Goal: Transaction & Acquisition: Purchase product/service

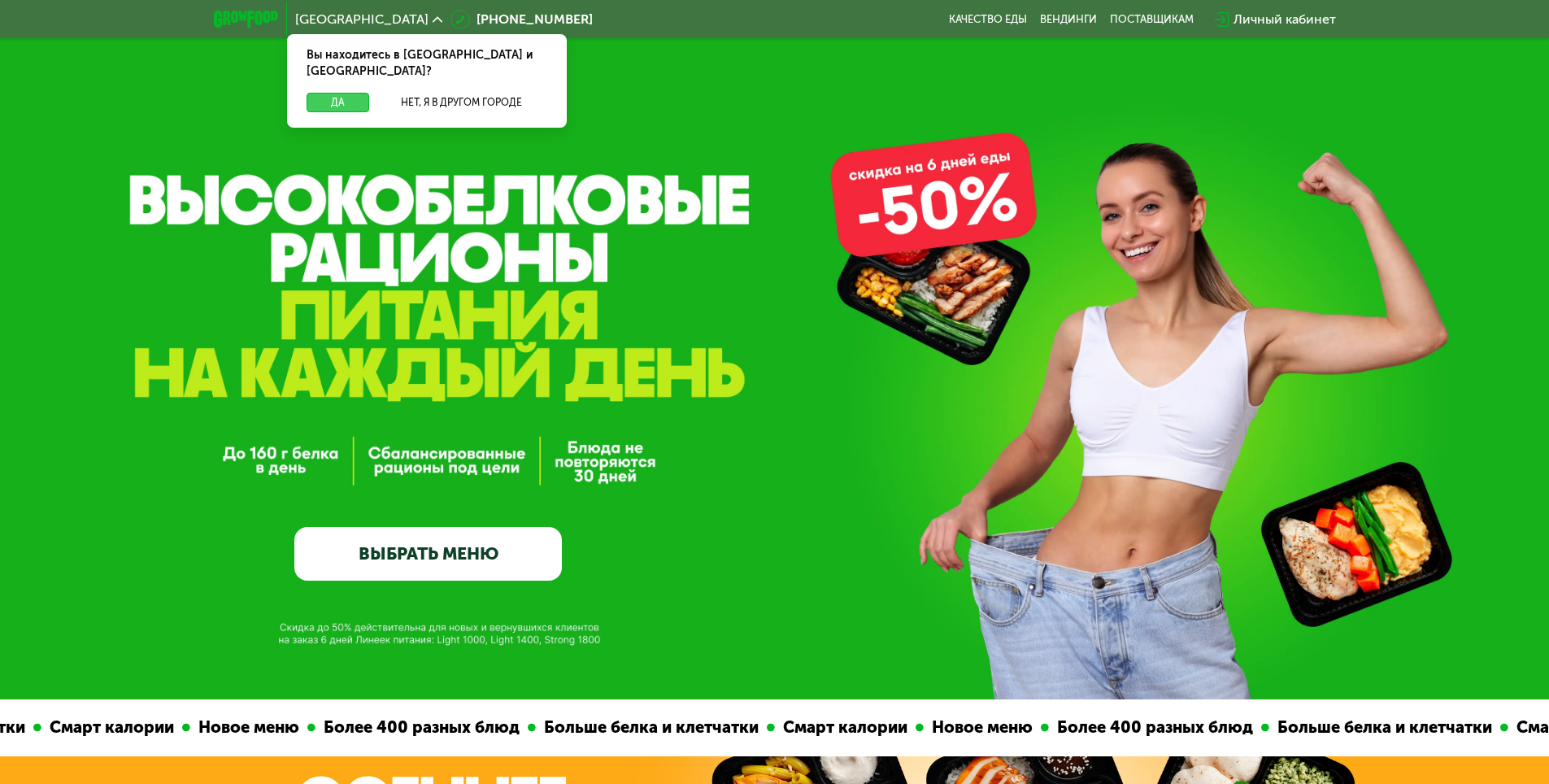
click at [337, 93] on button "Да" at bounding box center [337, 102] width 63 height 19
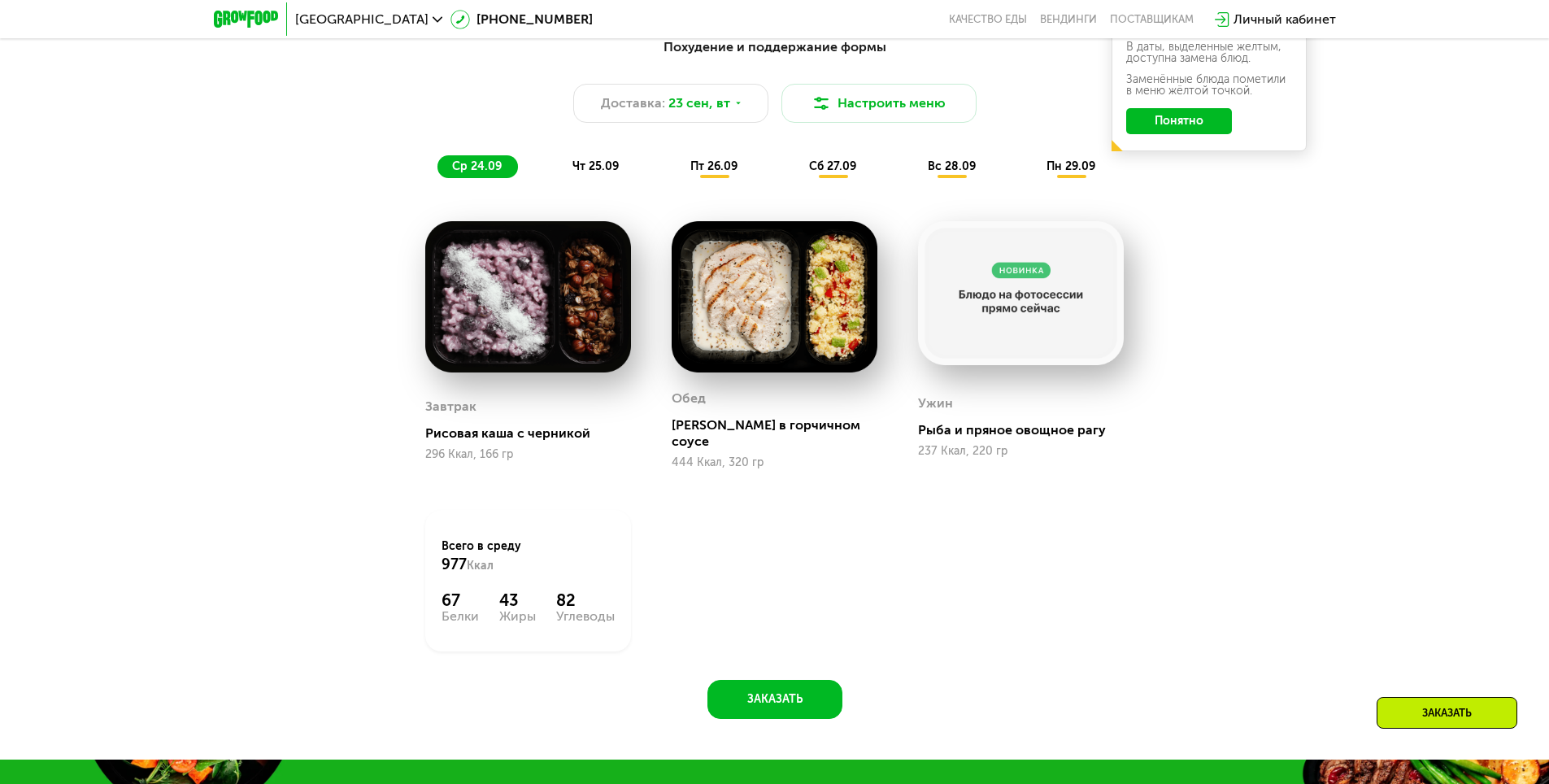
scroll to position [1301, 0]
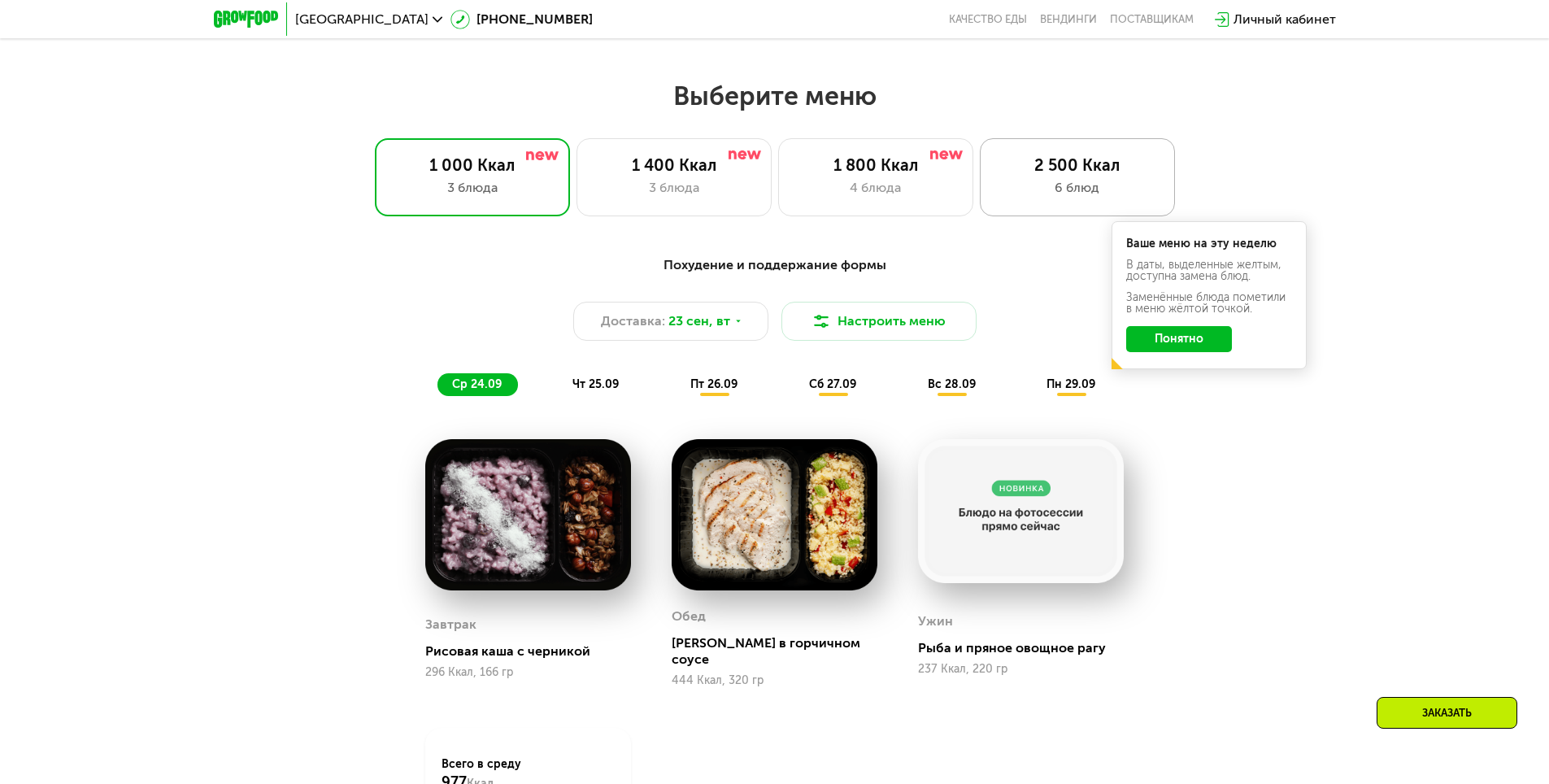
click at [1094, 170] on div "2 500 Ккал" at bounding box center [1077, 164] width 161 height 19
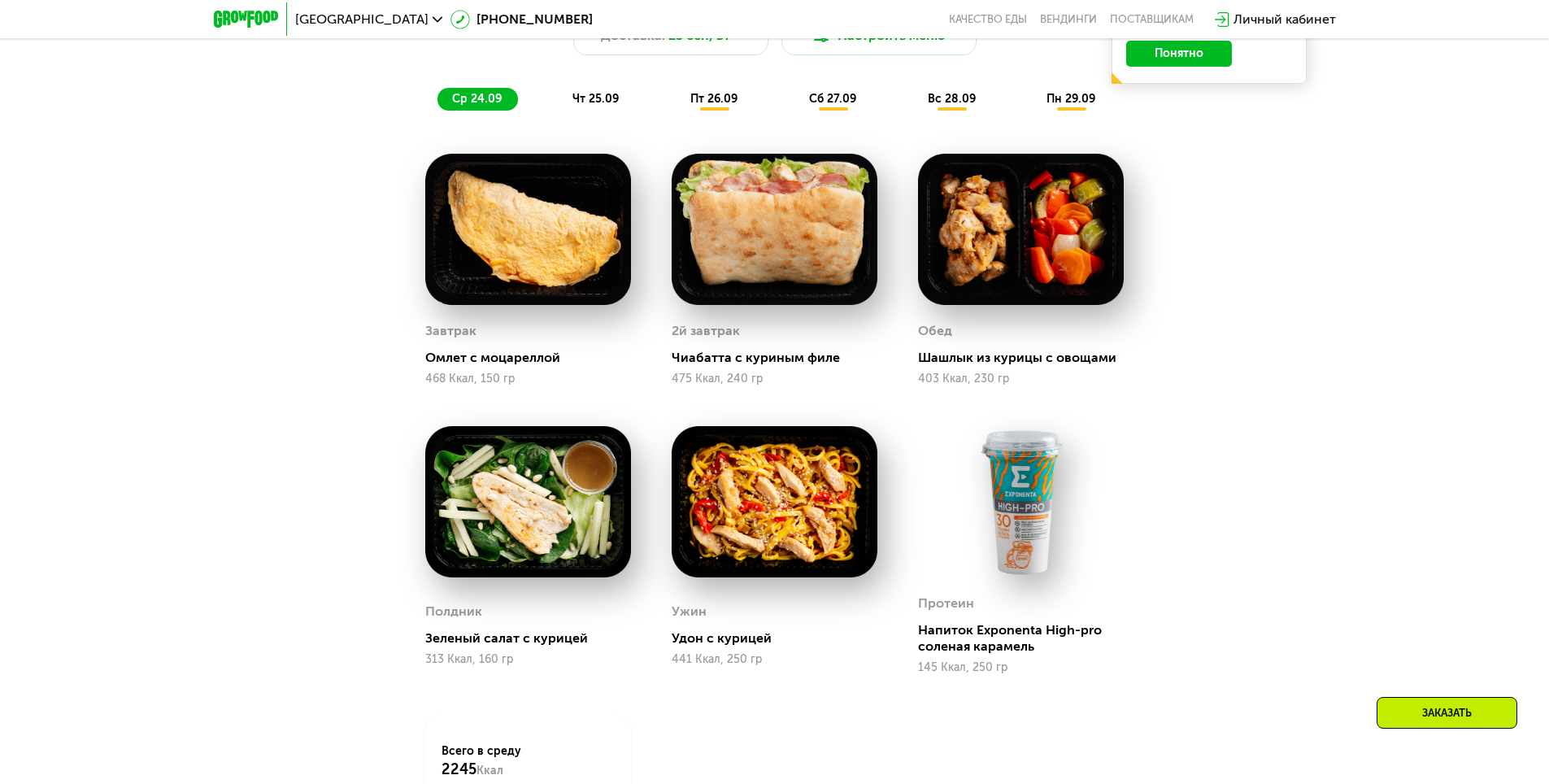
scroll to position [1383, 0]
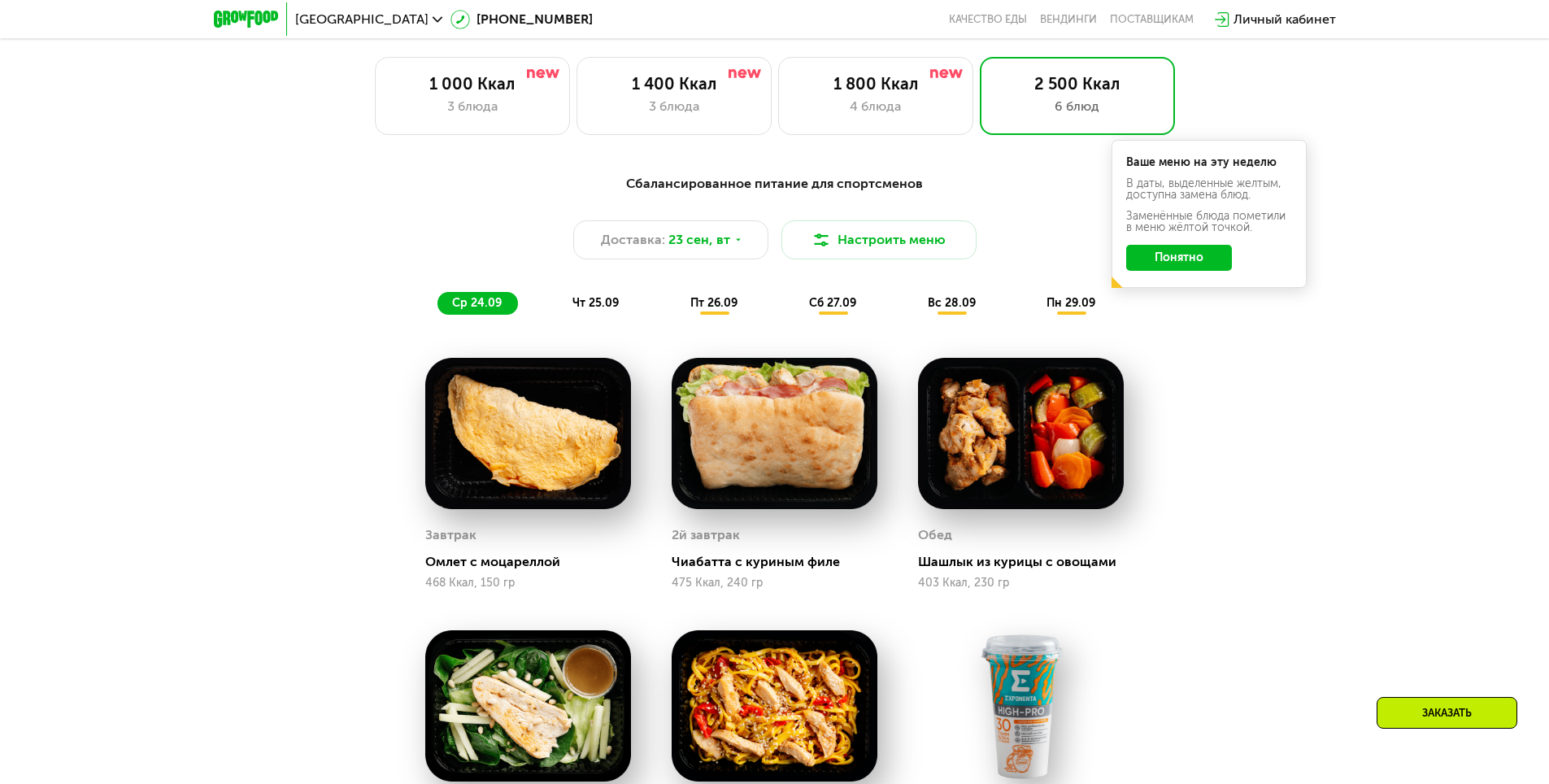
click at [722, 314] on div "пт 26.09" at bounding box center [715, 303] width 78 height 23
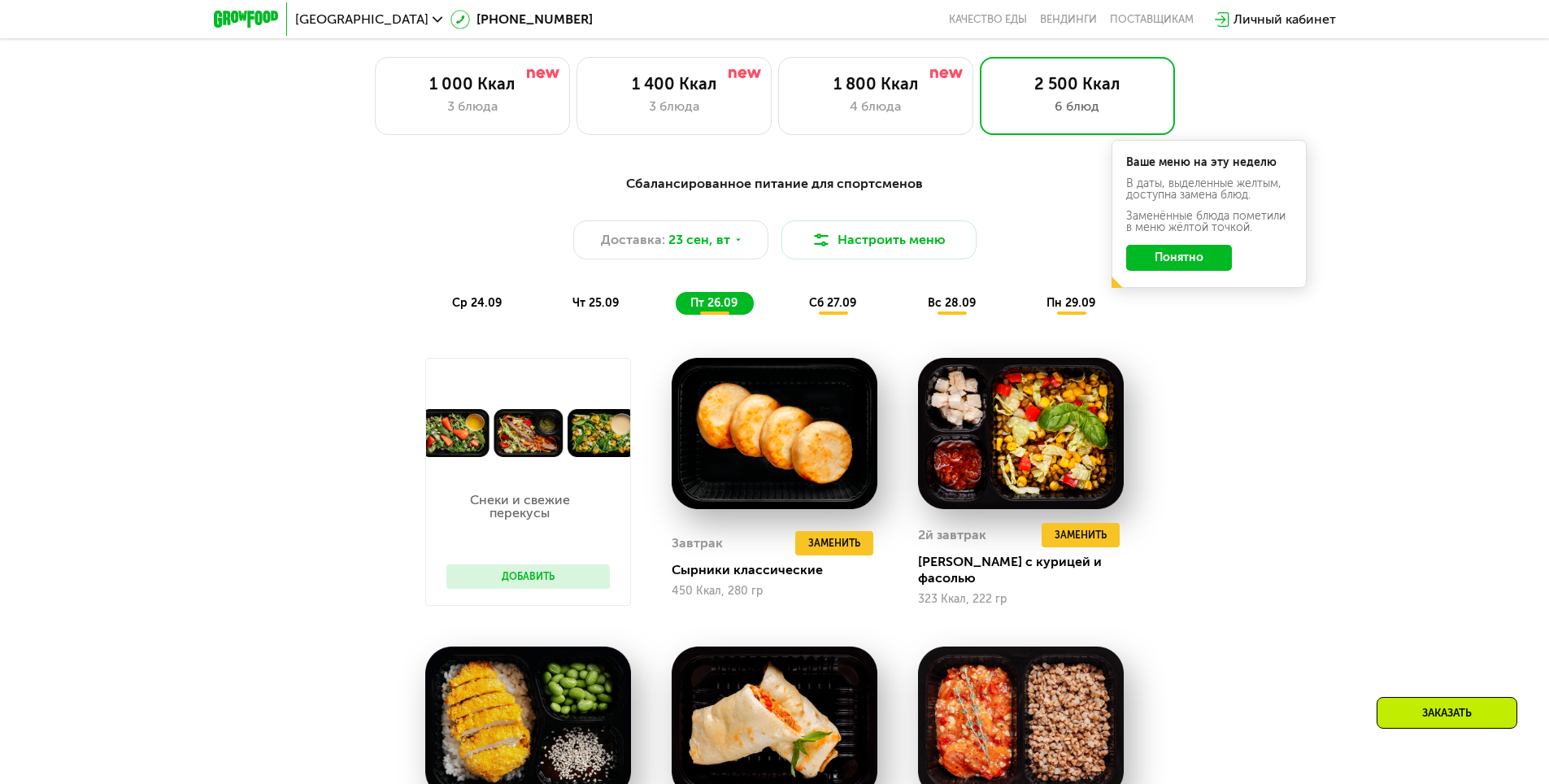
click at [600, 305] on span "чт 25.09" at bounding box center [595, 303] width 46 height 14
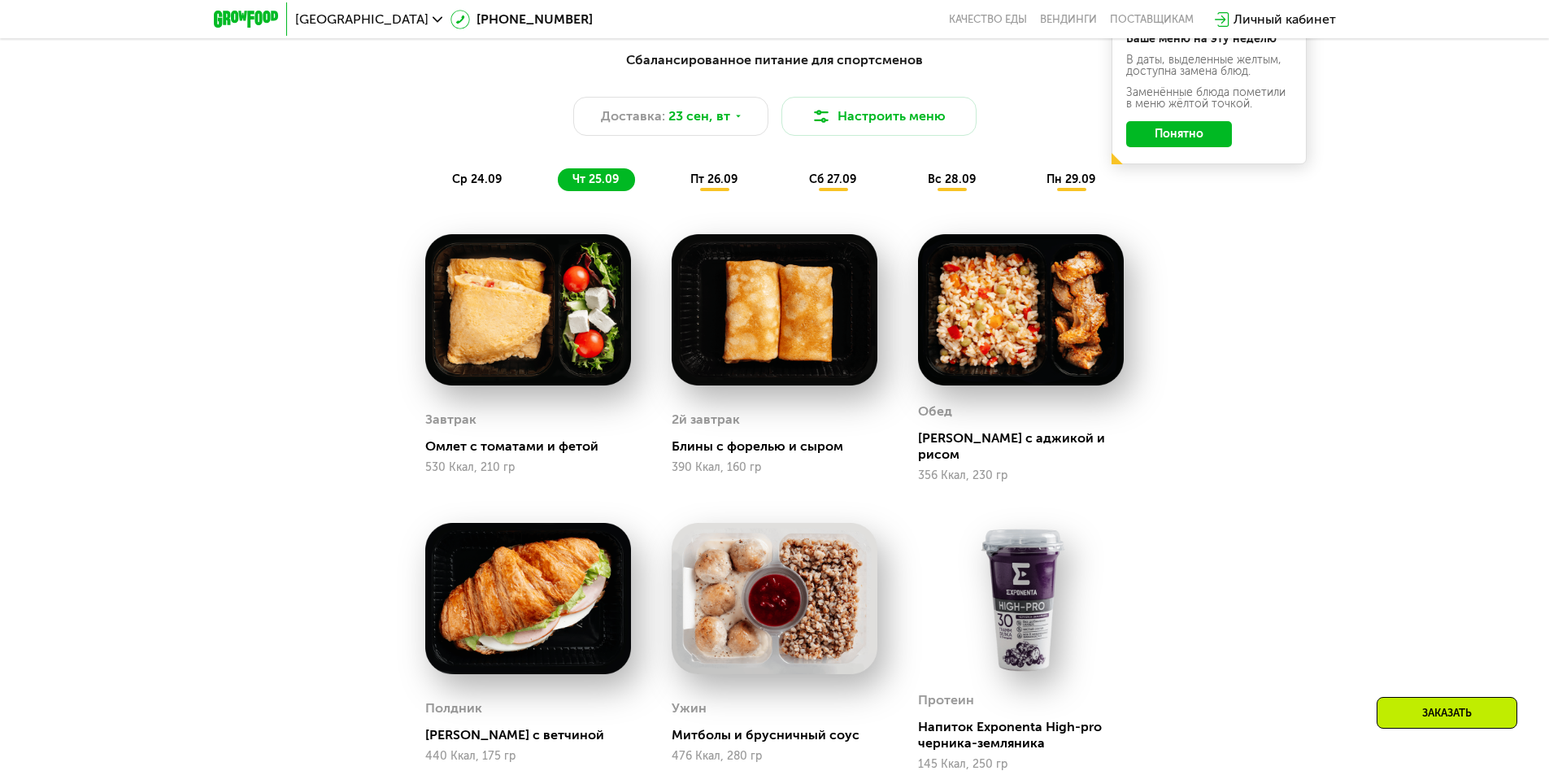
scroll to position [1464, 0]
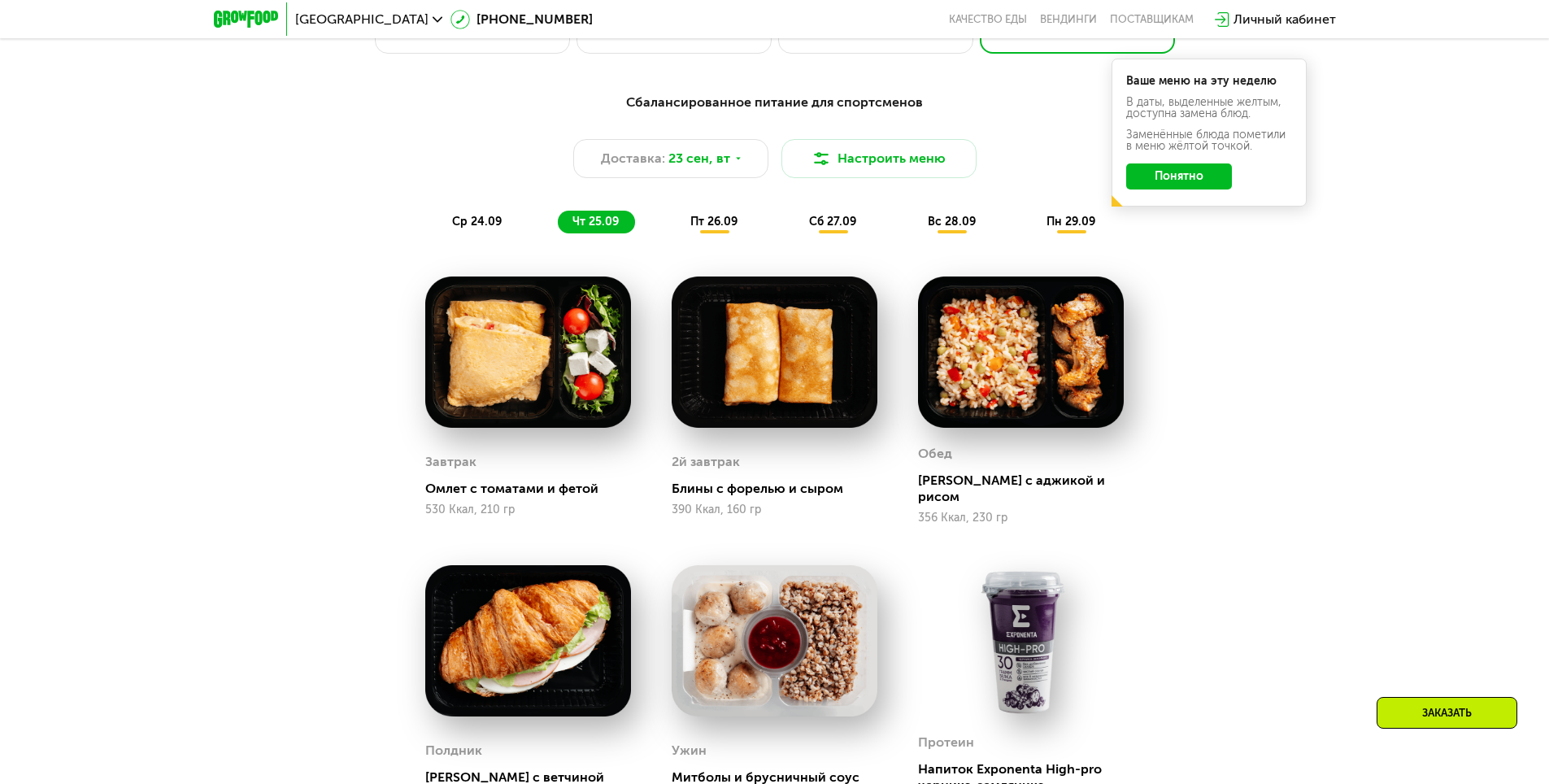
click at [469, 226] on span "ср 24.09" at bounding box center [477, 221] width 50 height 14
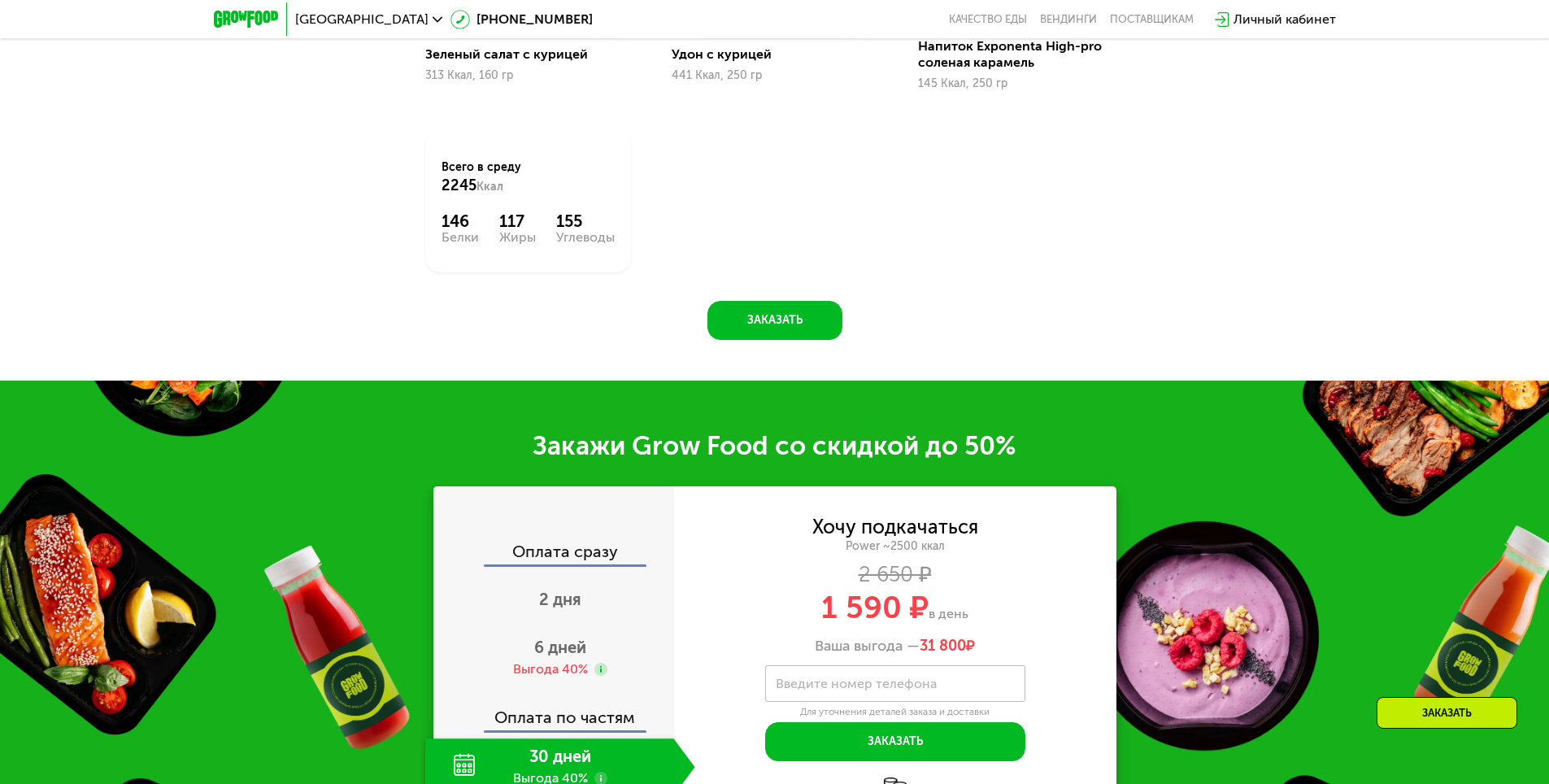
scroll to position [2358, 0]
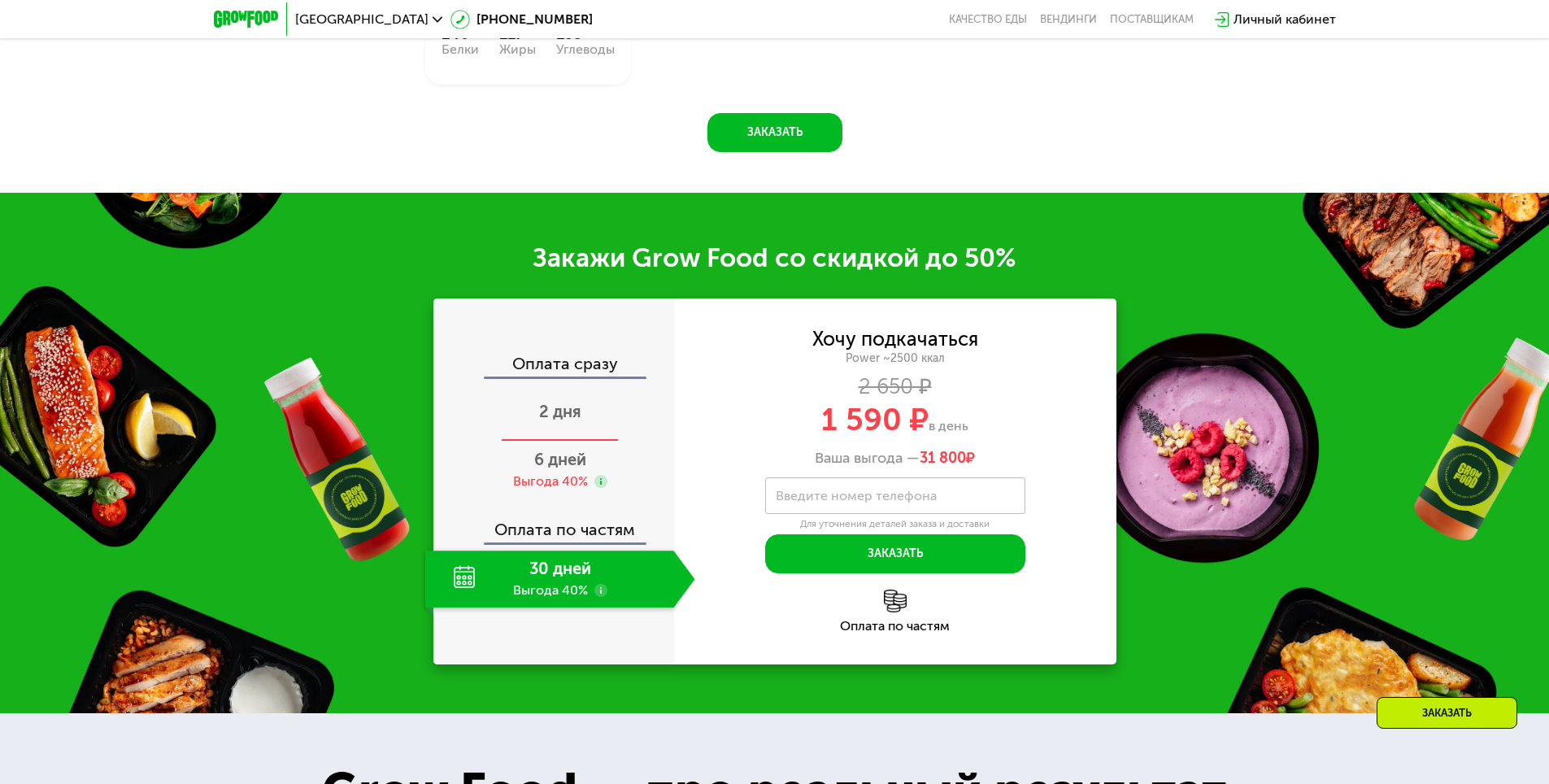
click at [557, 410] on span "2 дня" at bounding box center [560, 411] width 43 height 19
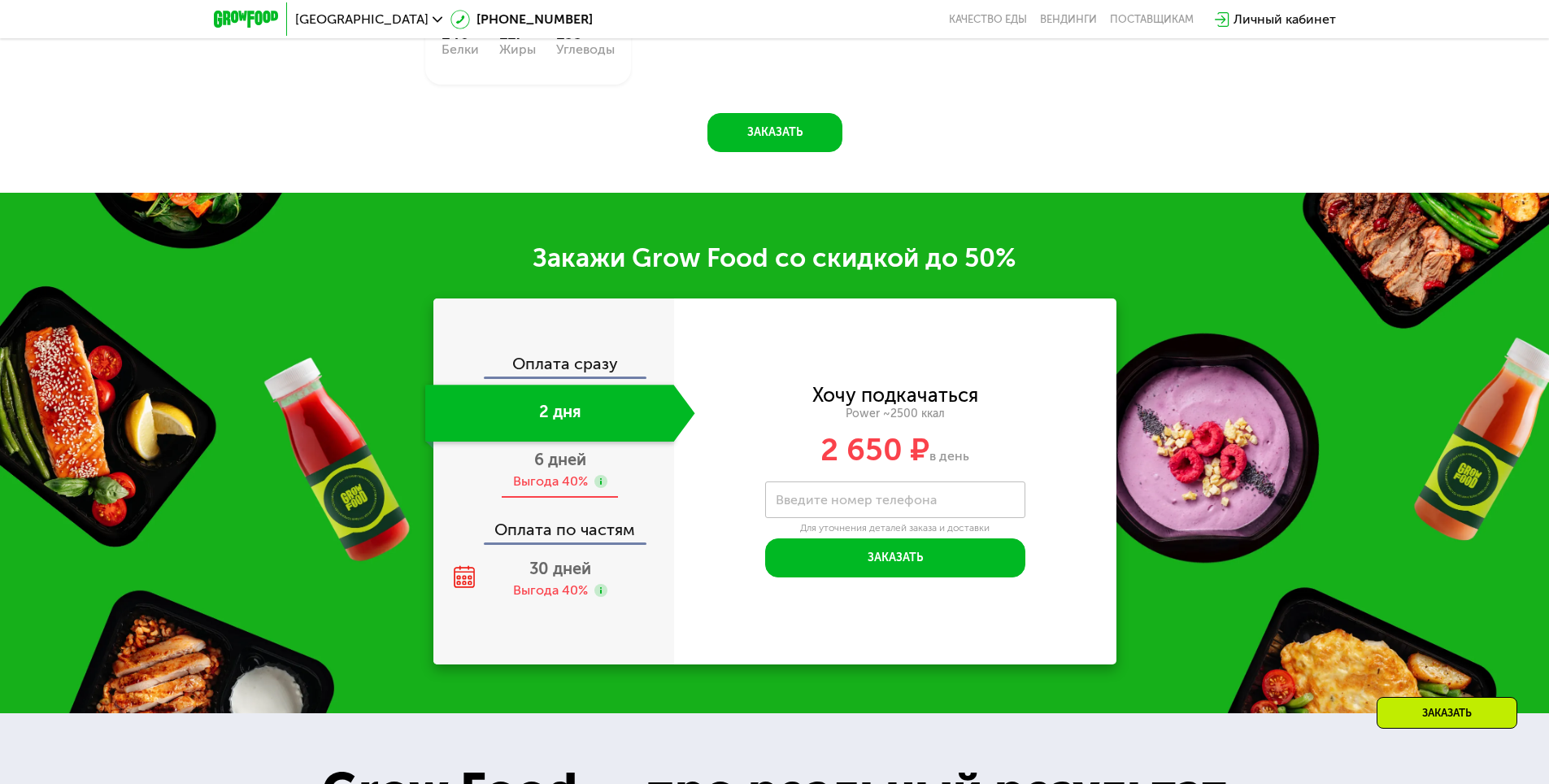
click at [557, 410] on span "6 дней" at bounding box center [560, 459] width 52 height 19
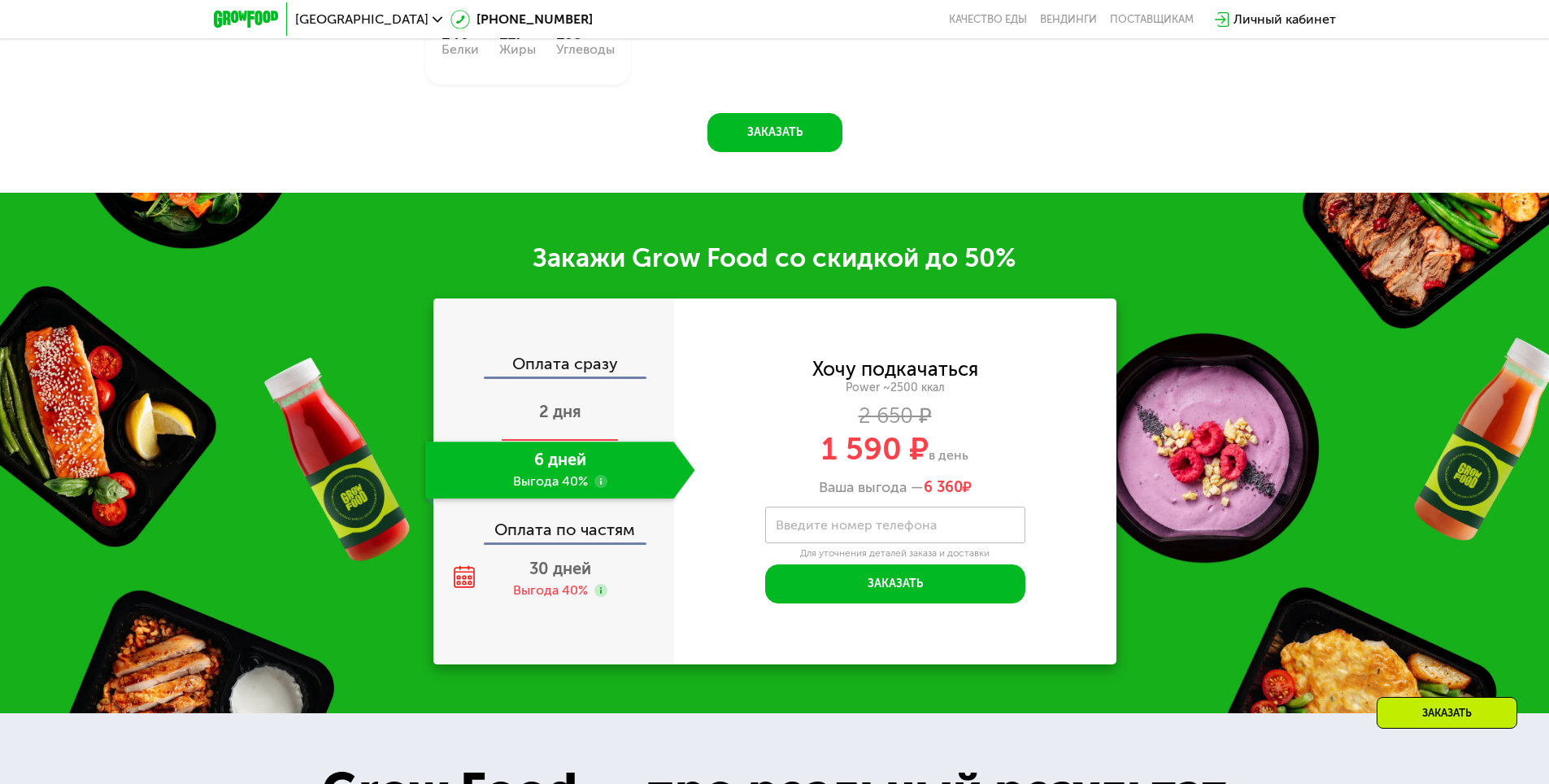
click at [559, 409] on span "2 дня" at bounding box center [560, 411] width 43 height 19
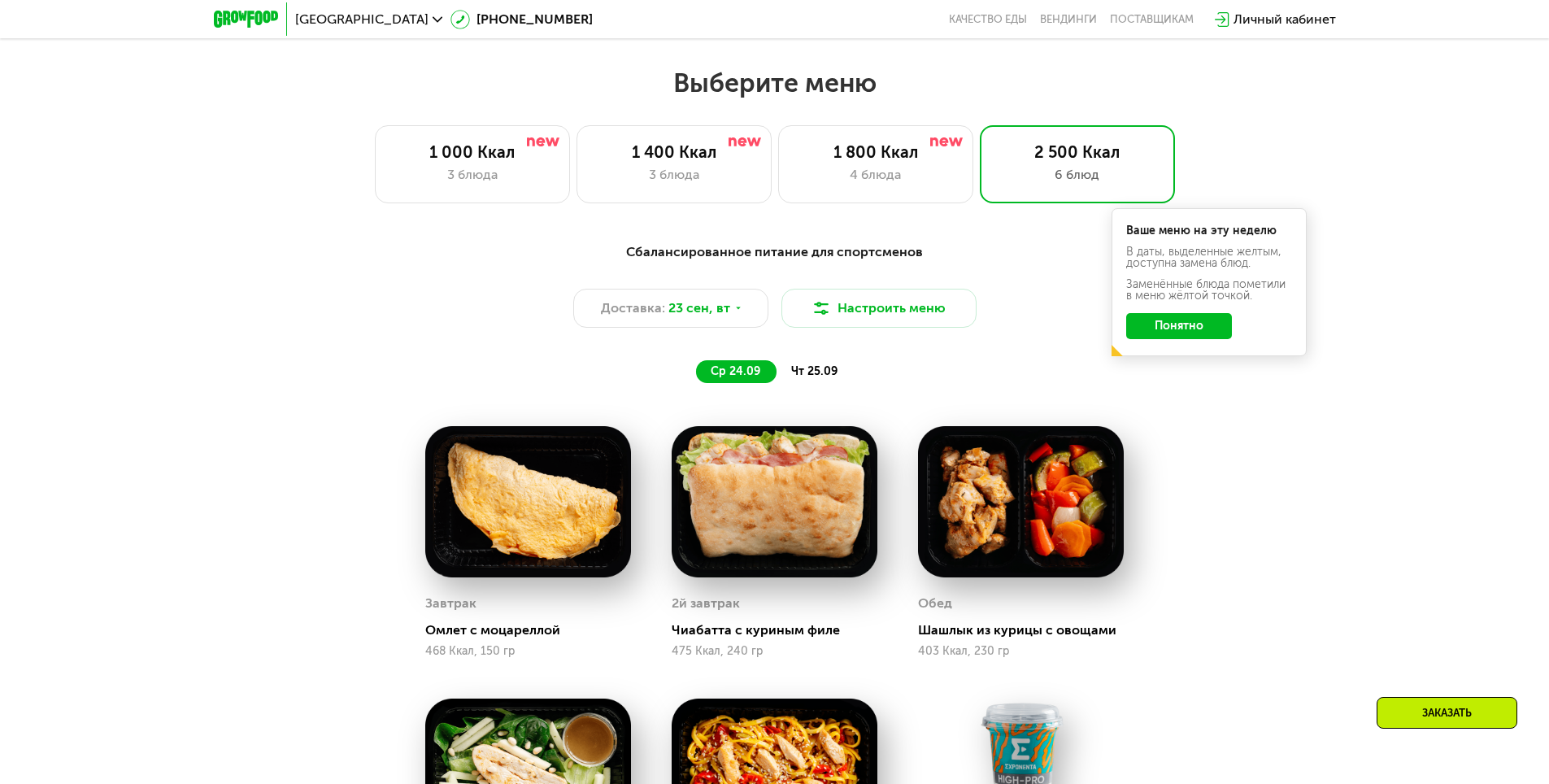
scroll to position [1301, 0]
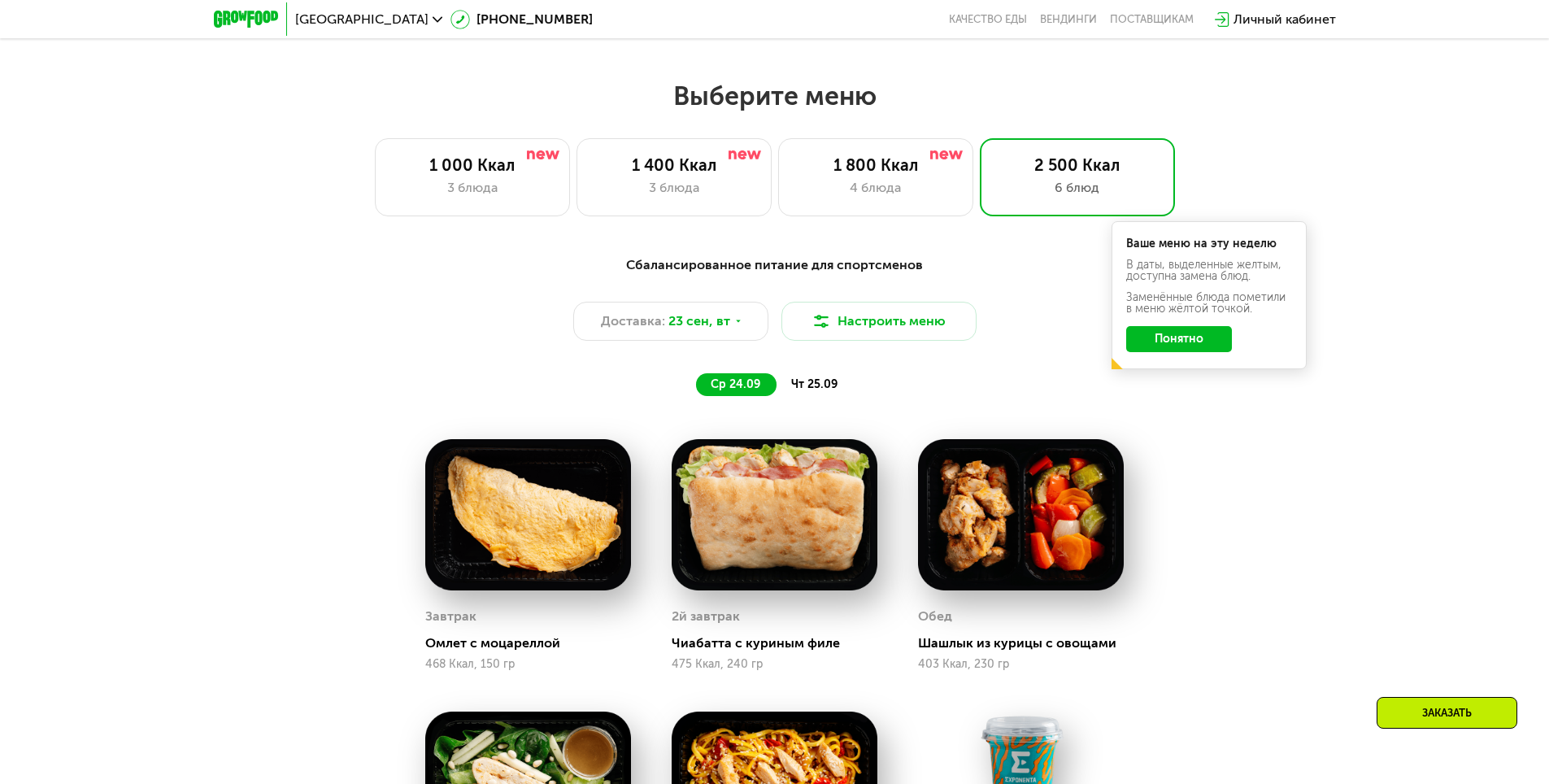
click at [1193, 349] on button "Понятно" at bounding box center [1179, 339] width 105 height 26
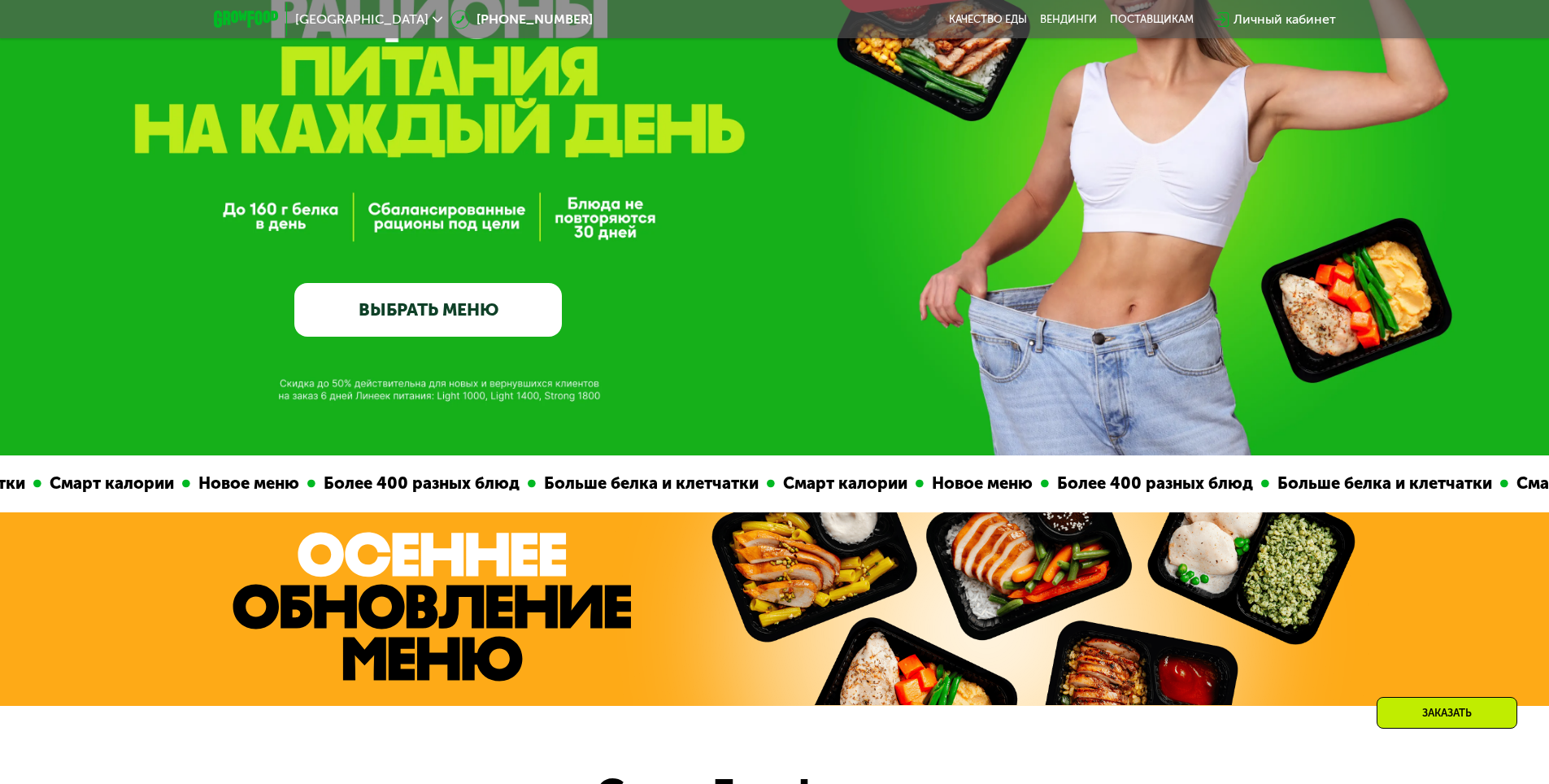
scroll to position [0, 0]
